Goal: Transaction & Acquisition: Purchase product/service

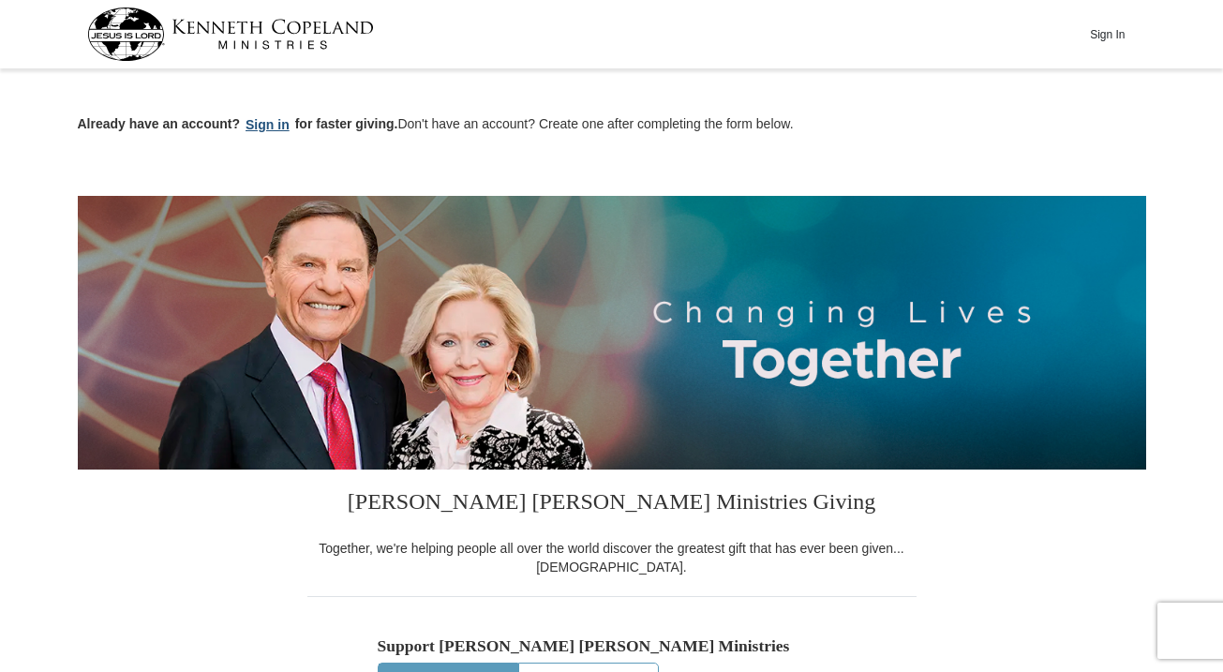
click at [271, 132] on button "Sign in" at bounding box center [267, 125] width 55 height 22
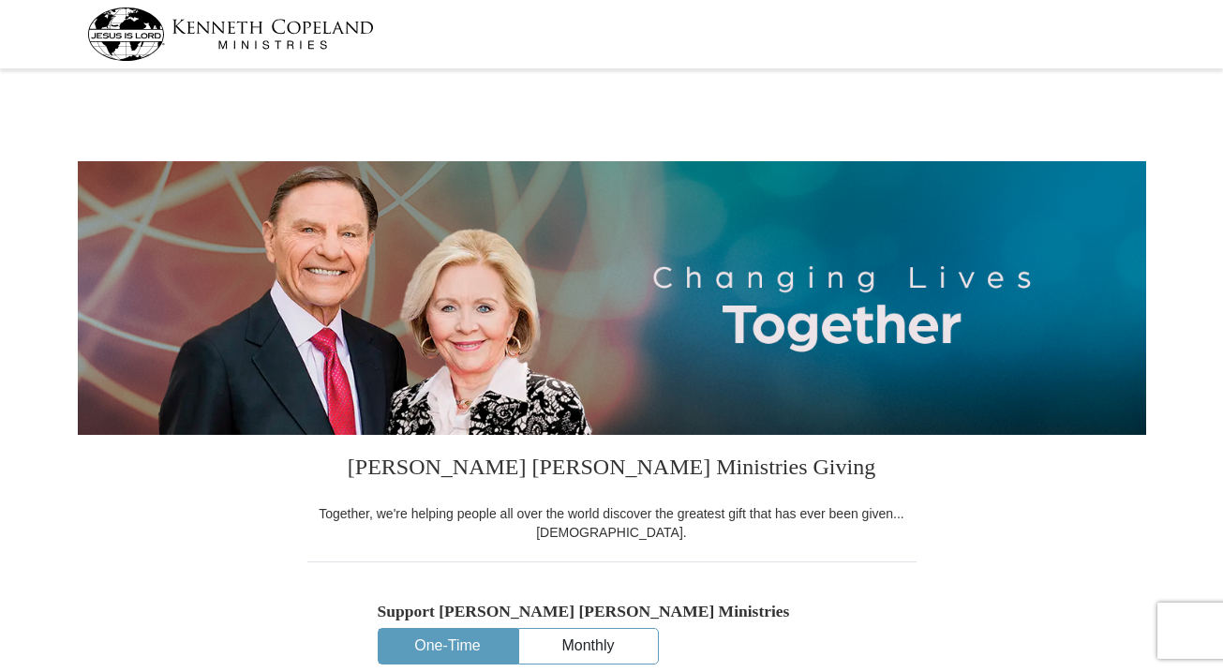
select select "MO"
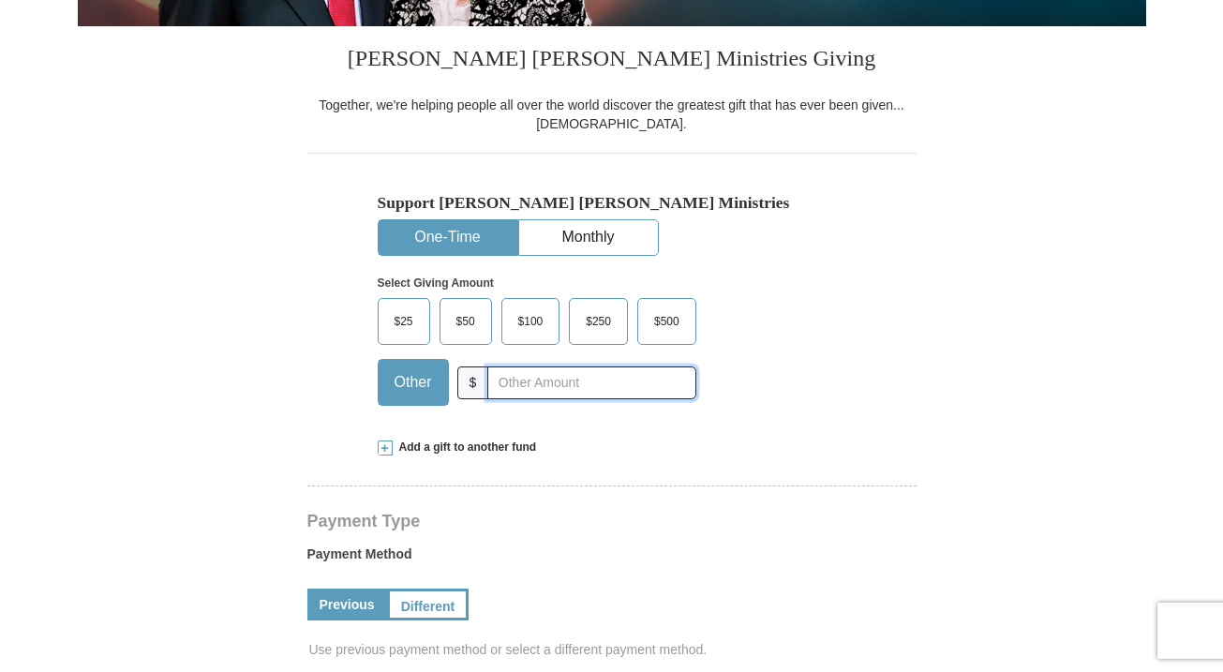
click at [526, 375] on input "text" at bounding box center [591, 382] width 208 height 33
click at [551, 316] on span "$100" at bounding box center [531, 321] width 44 height 28
click at [0, 0] on input "$100" at bounding box center [0, 0] width 0 height 0
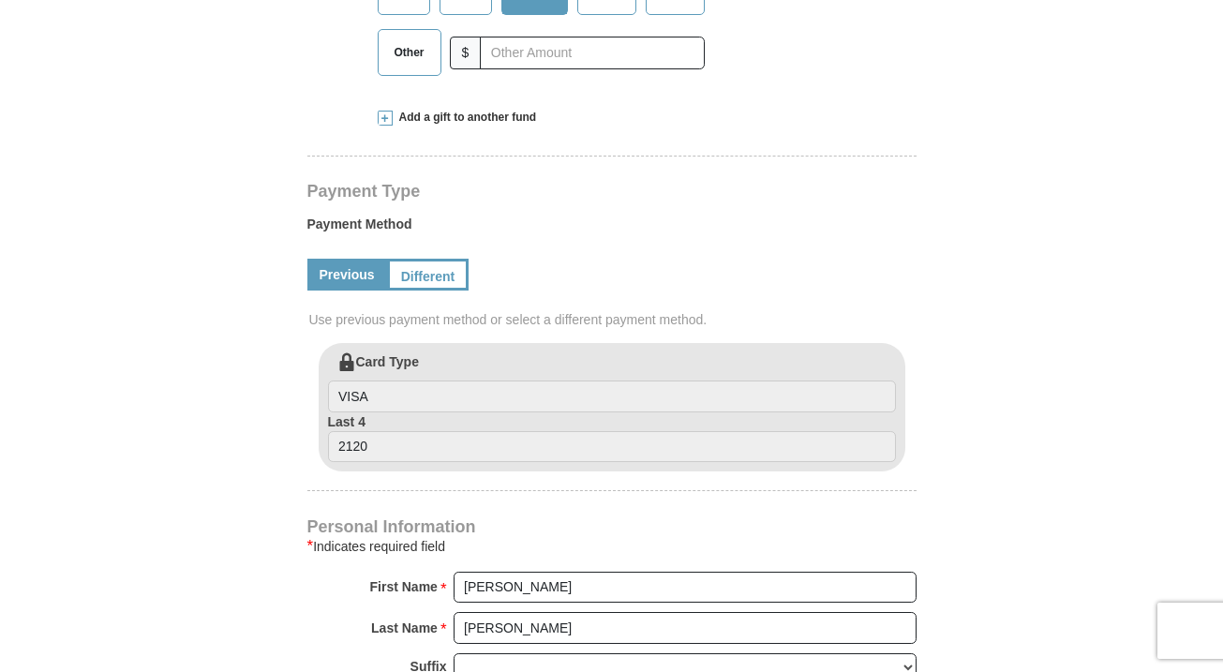
scroll to position [752, 0]
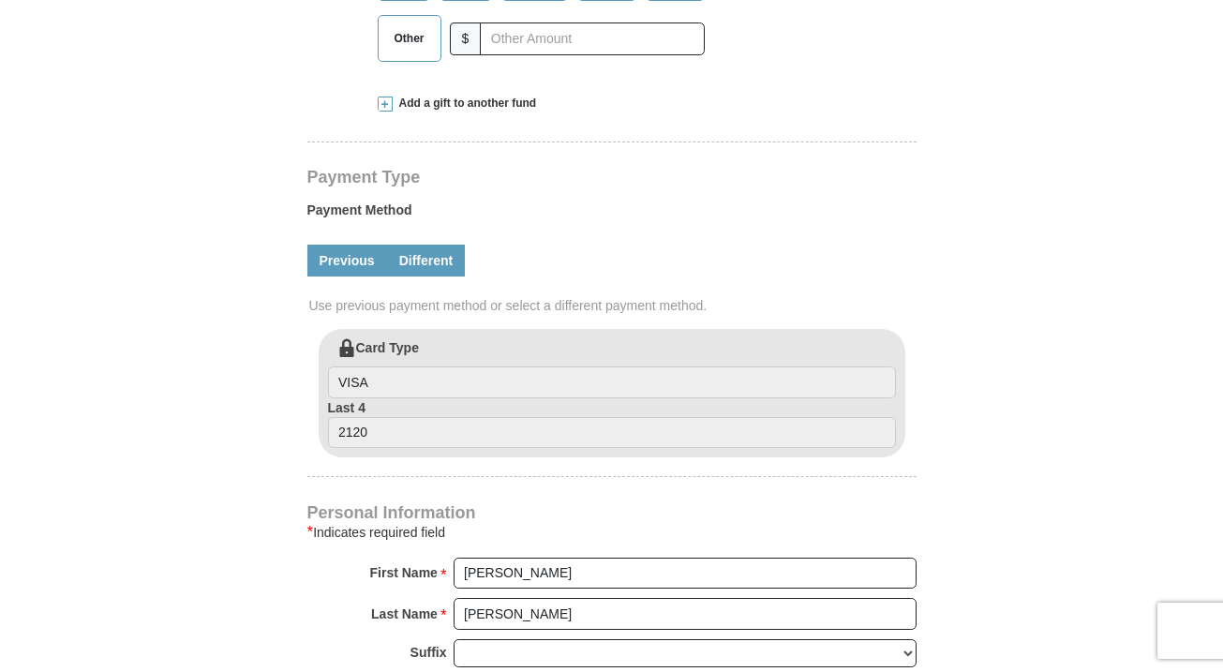
click at [426, 258] on link "Different" at bounding box center [426, 261] width 79 height 32
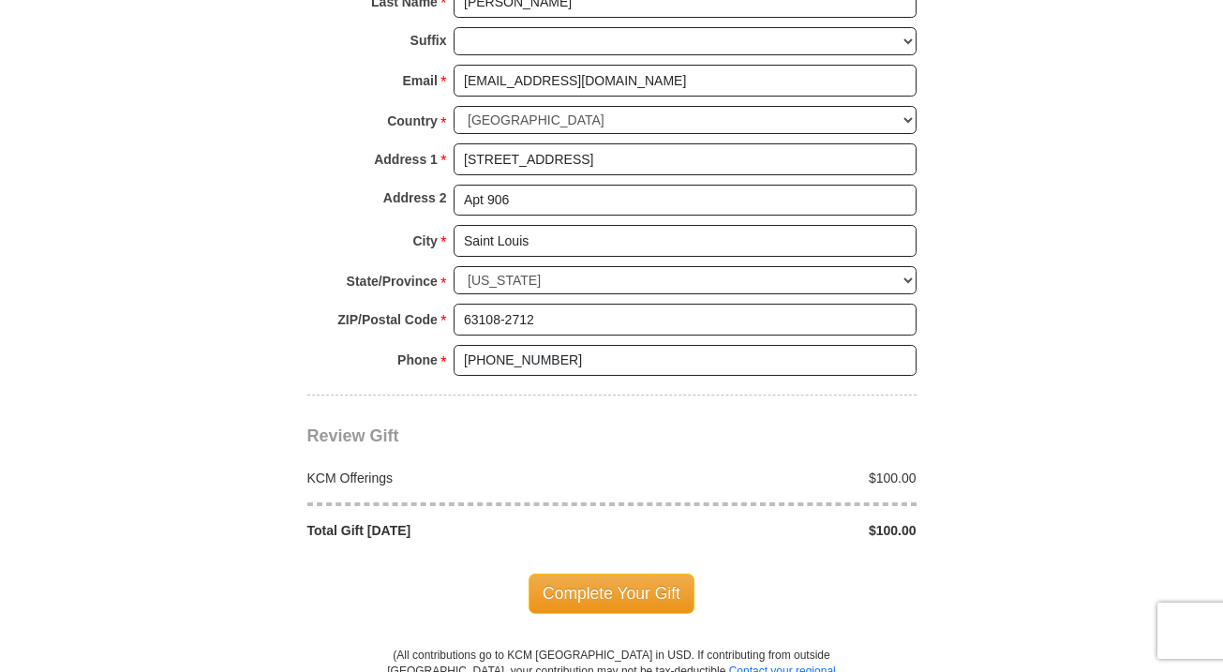
scroll to position [1619, 0]
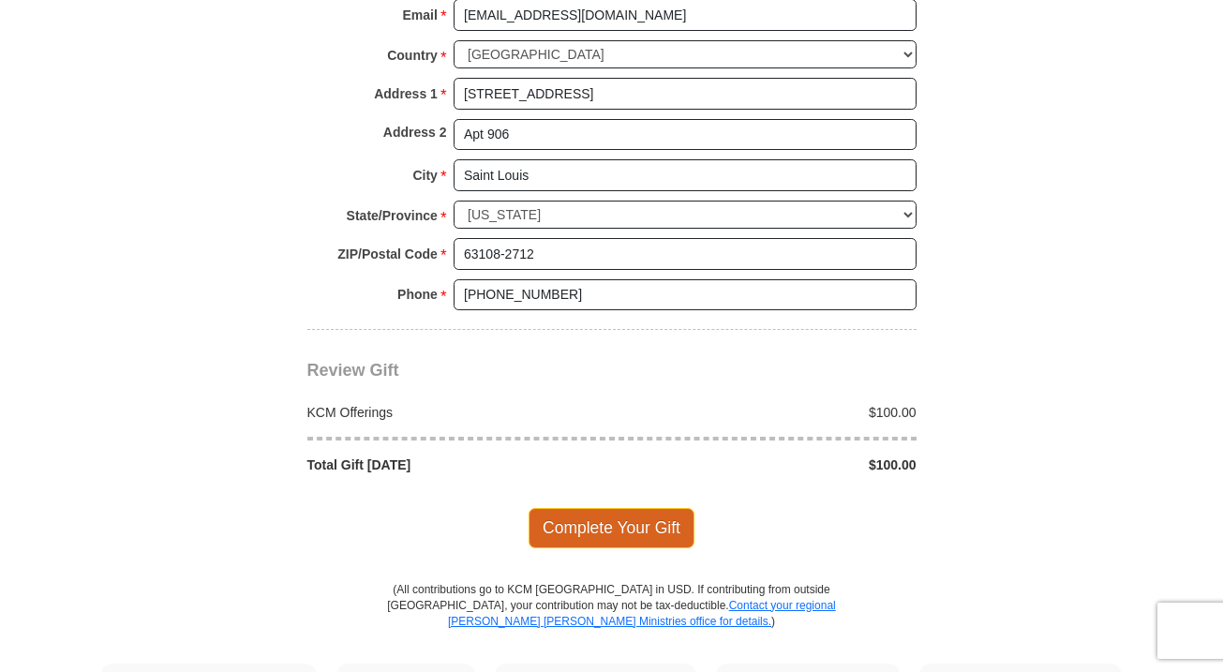
click at [602, 508] on span "Complete Your Gift" at bounding box center [612, 527] width 166 height 39
